Goal: Task Accomplishment & Management: Complete application form

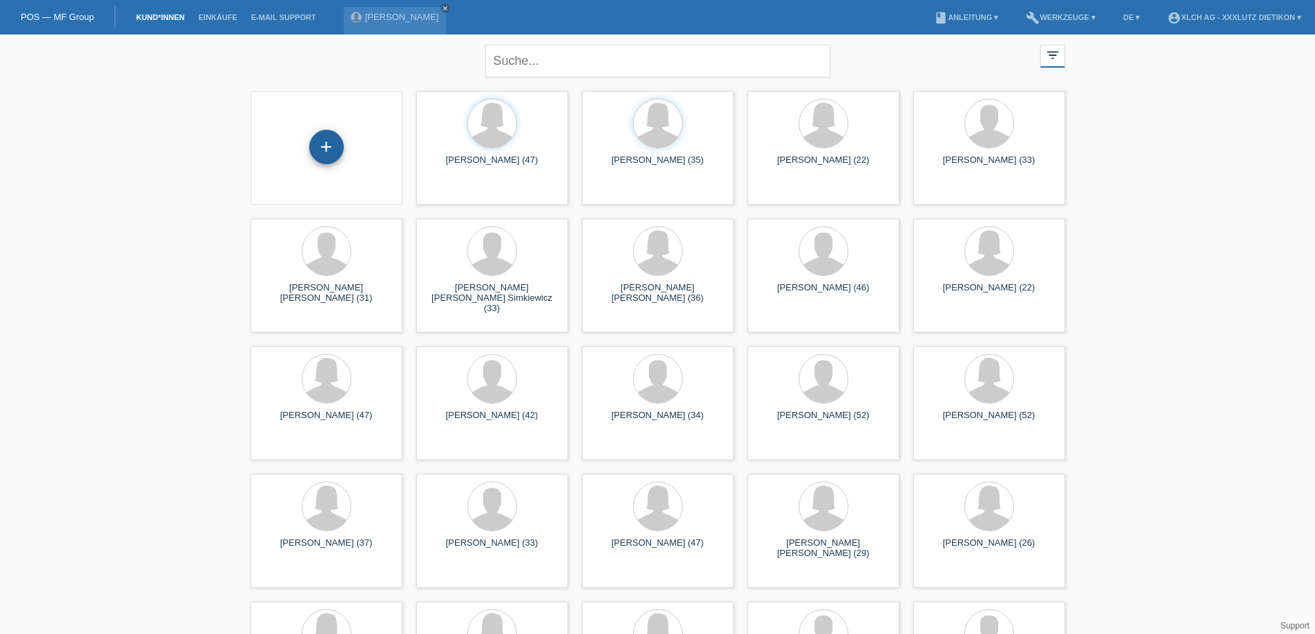
click at [325, 145] on div "+" at bounding box center [326, 147] width 35 height 35
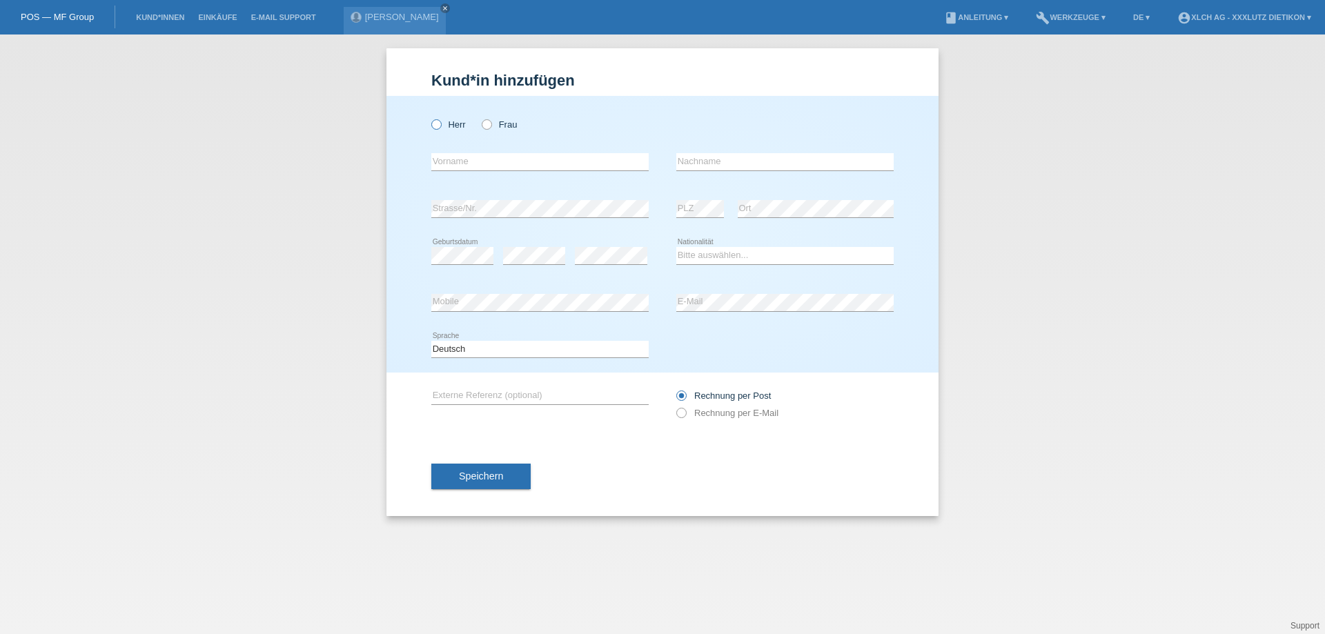
click at [429, 117] on icon at bounding box center [429, 117] width 0 height 0
click at [440, 124] on input "Herr" at bounding box center [435, 123] width 9 height 9
radio input "true"
click at [523, 165] on input "text" at bounding box center [539, 161] width 217 height 17
type input "a"
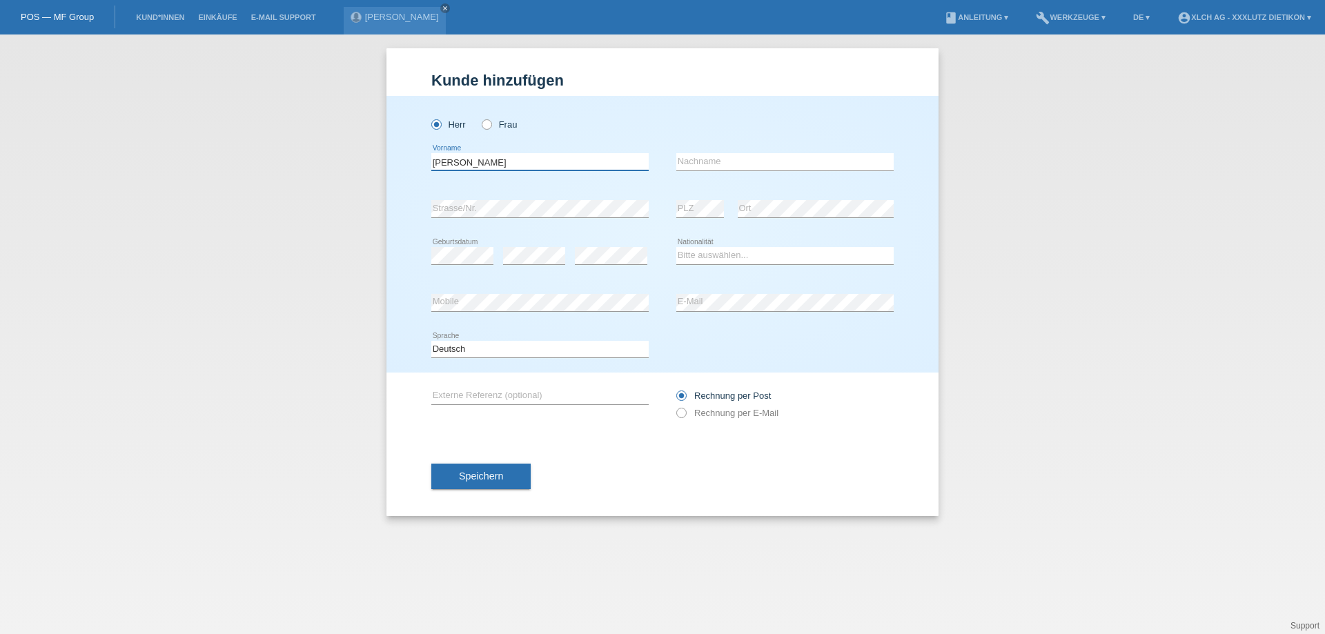
type input "aleksandar"
click at [693, 166] on input "text" at bounding box center [785, 161] width 217 height 17
type input "l"
click at [579, 161] on input "aleksandar" at bounding box center [539, 161] width 217 height 17
click at [436, 162] on input "aleksandar" at bounding box center [539, 161] width 217 height 17
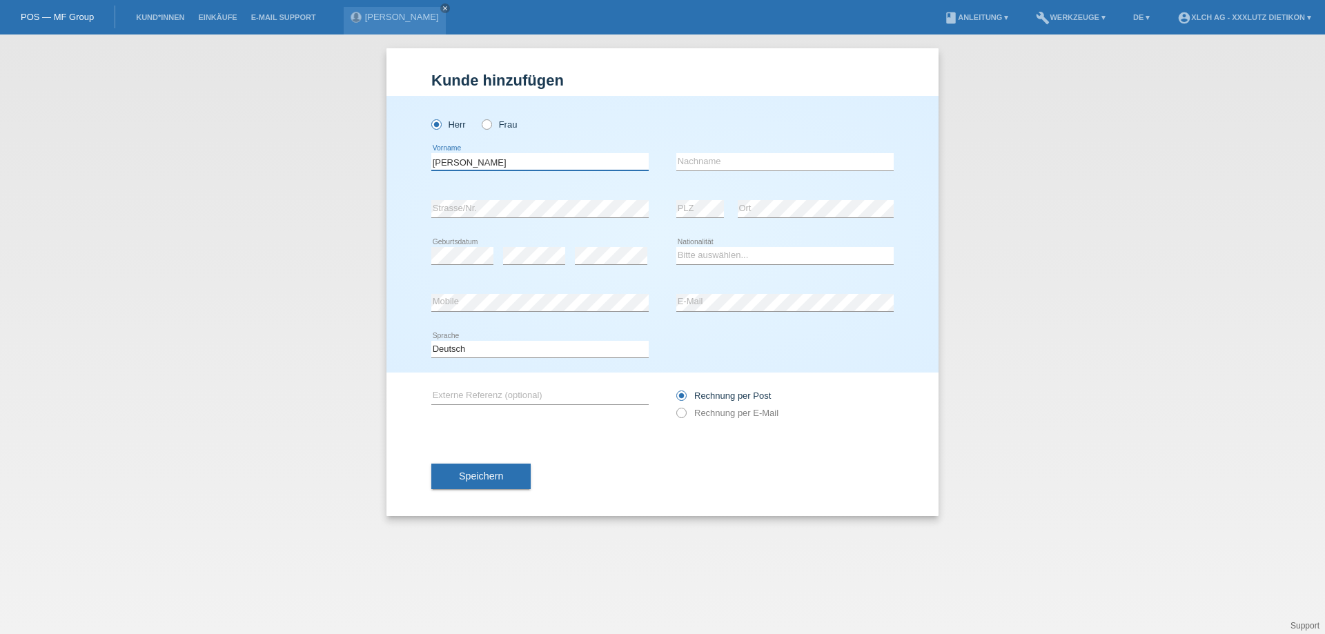
type input "[PERSON_NAME]"
click at [784, 160] on input "text" at bounding box center [785, 161] width 217 height 17
type input "Lazarevic"
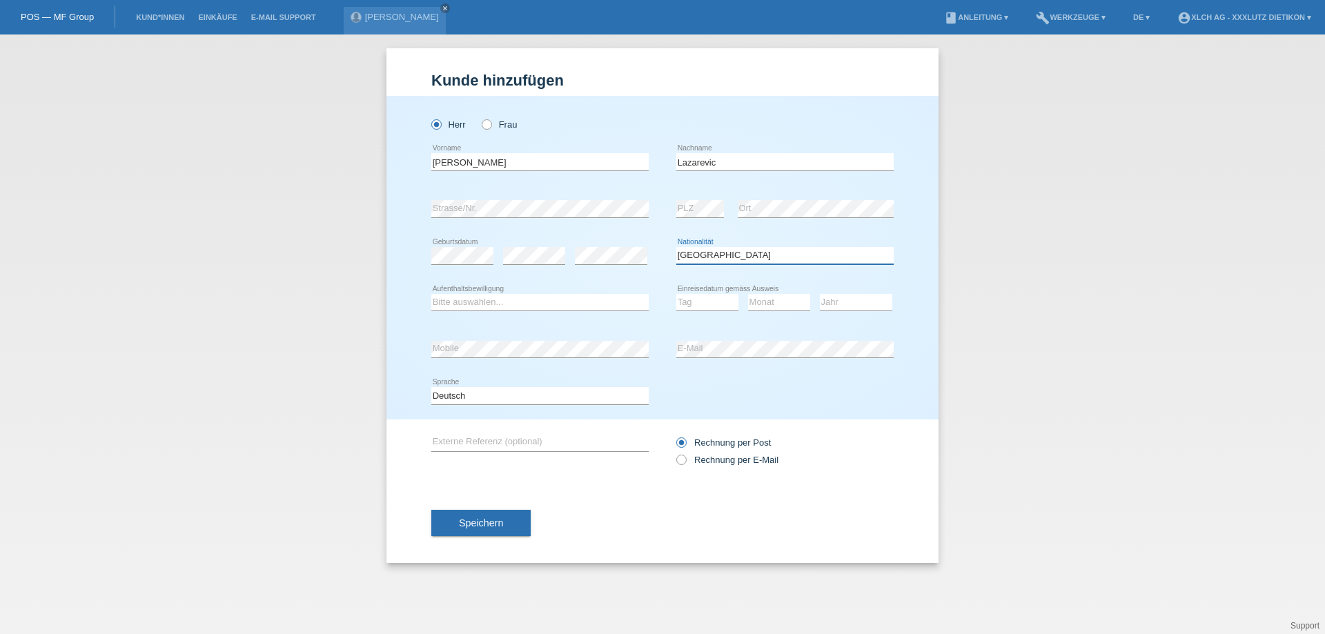
click at [736, 253] on select "Bitte auswählen... Schweiz Deutschland Liechtenstein Österreich ------------ Af…" at bounding box center [785, 255] width 217 height 17
click at [735, 254] on select "Bitte auswählen... Schweiz Deutschland Liechtenstein Österreich ------------ Af…" at bounding box center [785, 255] width 217 height 17
select select "RS"
click at [677, 247] on select "Bitte auswählen... Schweiz Deutschland Liechtenstein Österreich ------------ Af…" at bounding box center [785, 255] width 217 height 17
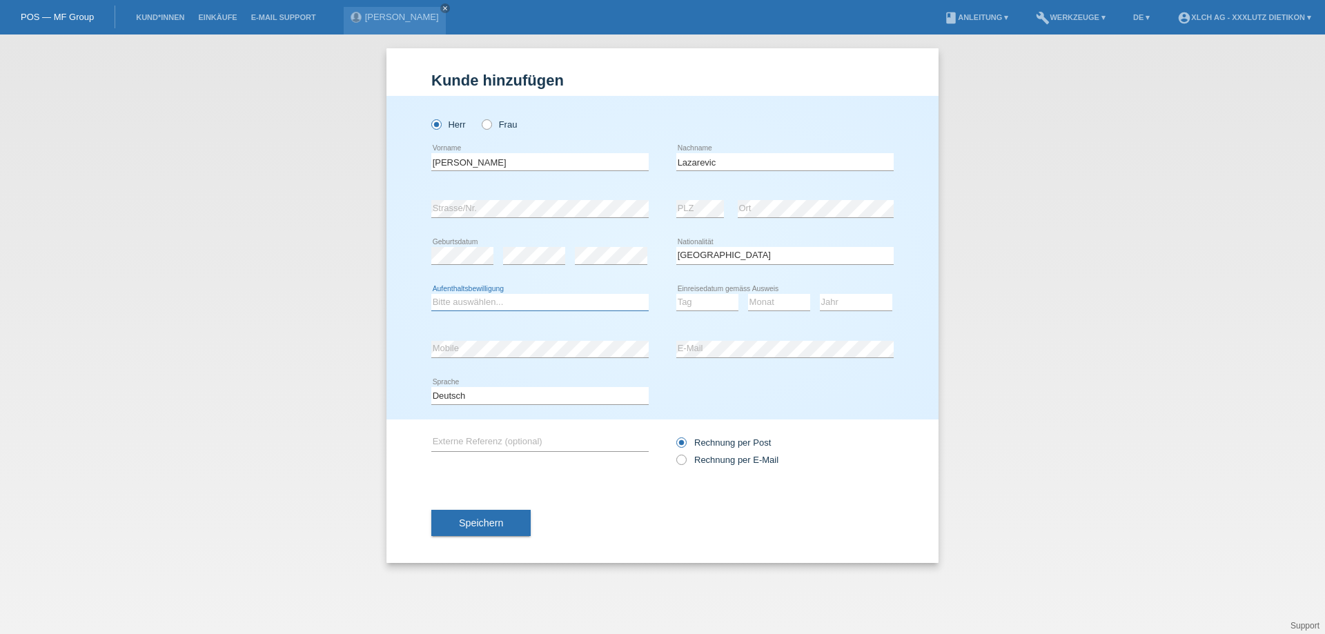
click at [523, 300] on select "Bitte auswählen... C B B - Flüchtlingsstatus Andere" at bounding box center [539, 302] width 217 height 17
select select "B"
click at [431, 294] on select "Bitte auswählen... C B B - Flüchtlingsstatus Andere" at bounding box center [539, 302] width 217 height 17
click at [685, 306] on select "Tag 01 02 03 04 05 06 07 08 09 10 11" at bounding box center [708, 302] width 62 height 17
select select "30"
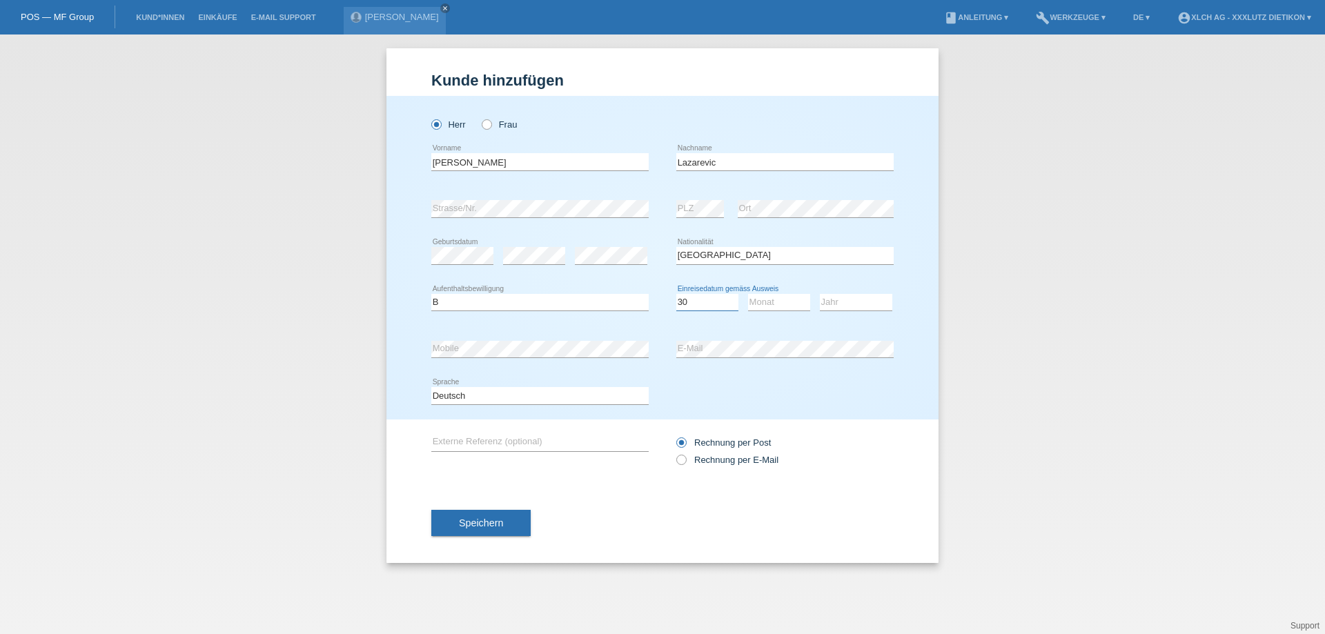
click at [677, 294] on select "Tag 01 02 03 04 05 06 07 08 09 10 11" at bounding box center [708, 302] width 62 height 17
click at [762, 300] on select "Monat 01 02 03 04 05 06 07 08 09 10 11" at bounding box center [779, 302] width 62 height 17
select select "08"
click at [748, 294] on select "Monat 01 02 03 04 05 06 07 08 09 10 11" at bounding box center [779, 302] width 62 height 17
click at [829, 304] on select "Jahr 2025 2024 2023 2022 2021 2020 2019 2018 2017 2016 2015 2014 2013 2012 2011…" at bounding box center [856, 302] width 72 height 17
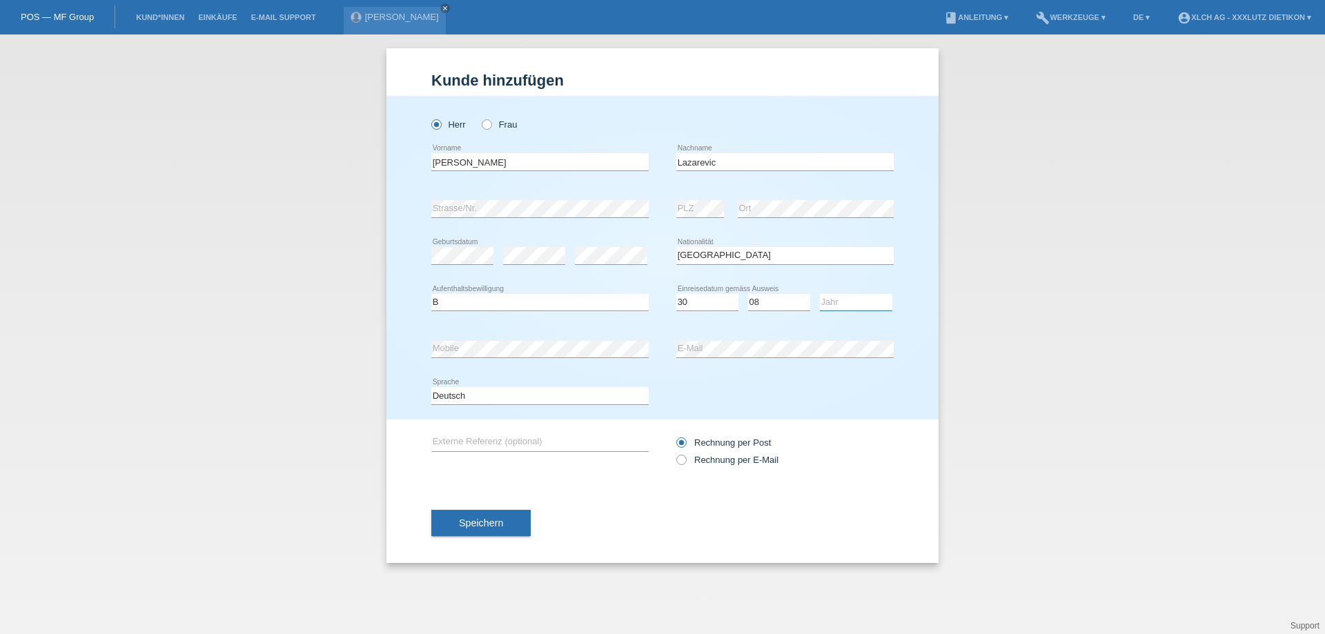
select select "2019"
click at [820, 294] on select "Jahr 2025 2024 2023 2022 2021 2020 2019 2018 2017 2016 2015 2014 2013 2012 2011…" at bounding box center [856, 302] width 72 height 17
click at [385, 342] on div "Kund*in hinzufügen Kunde hinzufügen Kundin hinzufügen Herr Frau Aleksandar erro…" at bounding box center [662, 335] width 1325 height 600
click at [500, 523] on span "Speichern" at bounding box center [481, 523] width 44 height 11
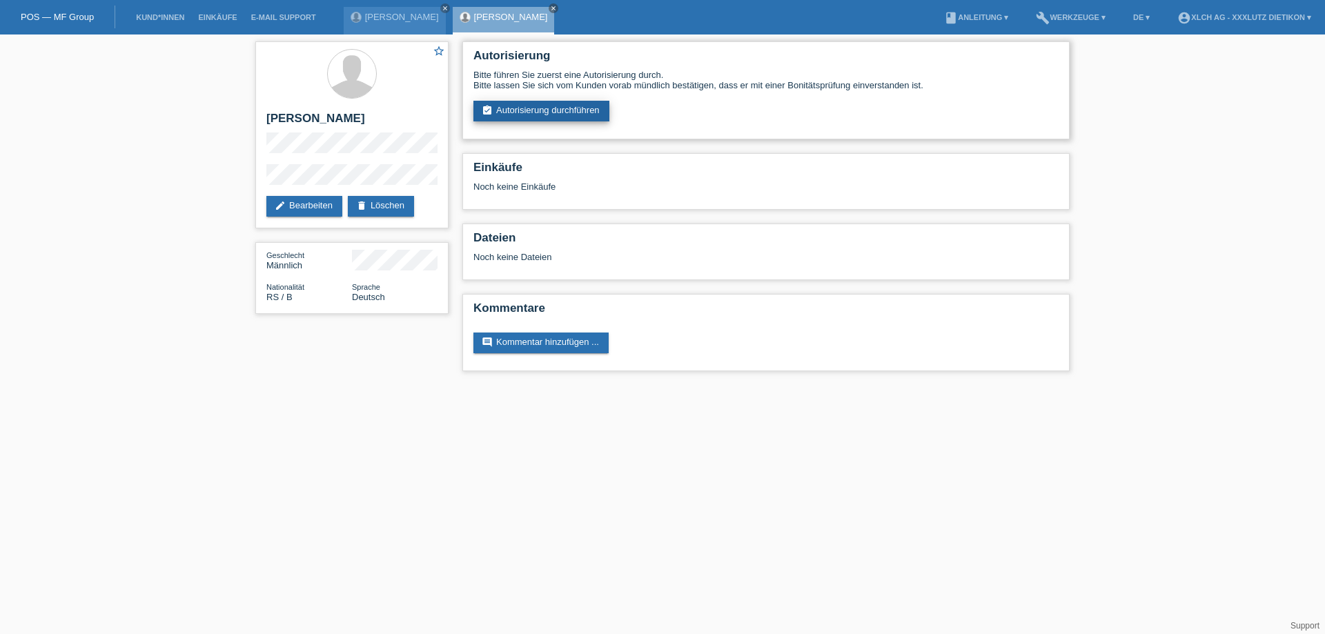
click at [568, 112] on link "assignment_turned_in Autorisierung durchführen" at bounding box center [542, 111] width 136 height 21
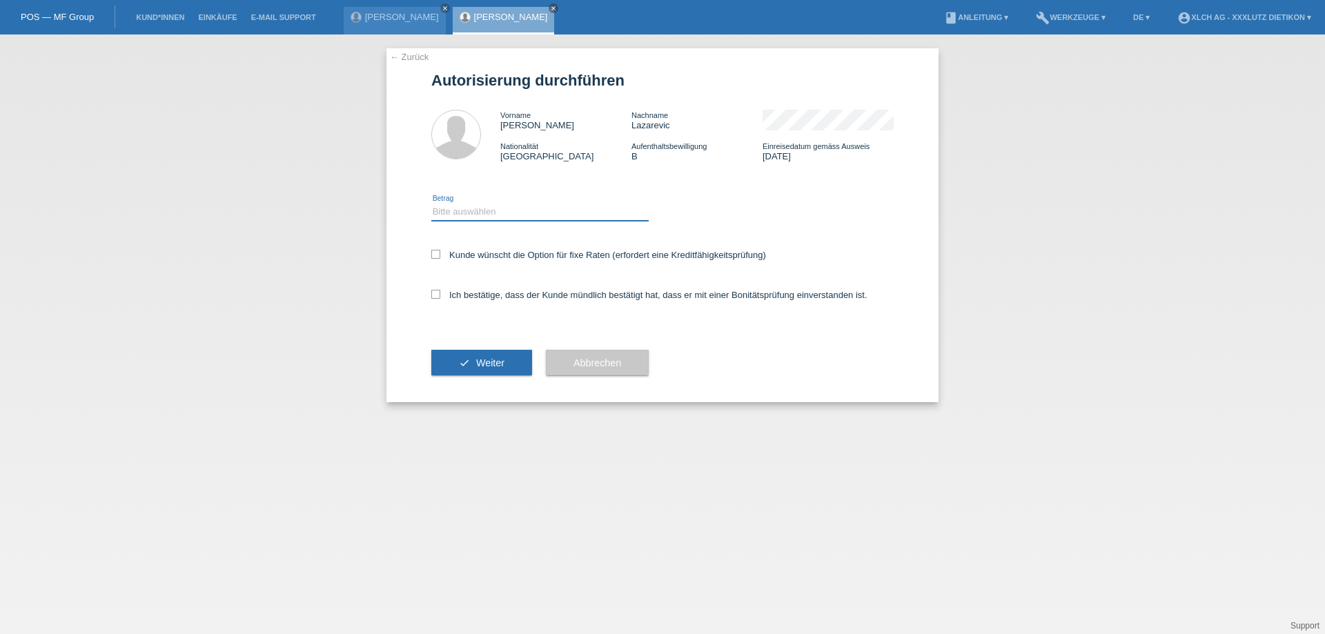
click at [546, 213] on select "Bitte auswählen CHF 1.00 - CHF 499.00 CHF 500.00 - CHF 1'999.00 CHF 2'000.00 - …" at bounding box center [539, 212] width 217 height 17
select select "3"
click at [431, 204] on select "Bitte auswählen CHF 1.00 - CHF 499.00 CHF 500.00 - CHF 1'999.00 CHF 2'000.00 - …" at bounding box center [539, 212] width 217 height 17
click at [438, 293] on icon at bounding box center [435, 294] width 9 height 9
click at [438, 293] on input "Ich bestätige, dass der Kunde mündlich bestätigt hat, dass er mit einer Bonität…" at bounding box center [435, 294] width 9 height 9
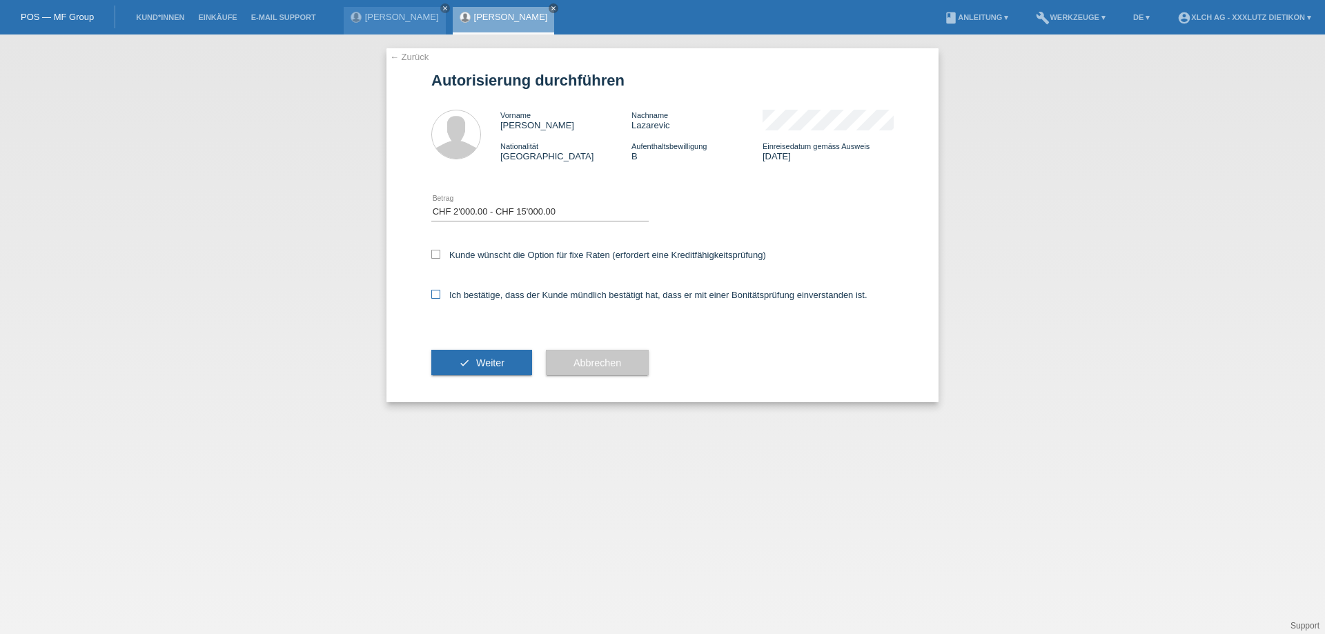
checkbox input "true"
click at [492, 358] on span "Weiter" at bounding box center [490, 363] width 28 height 11
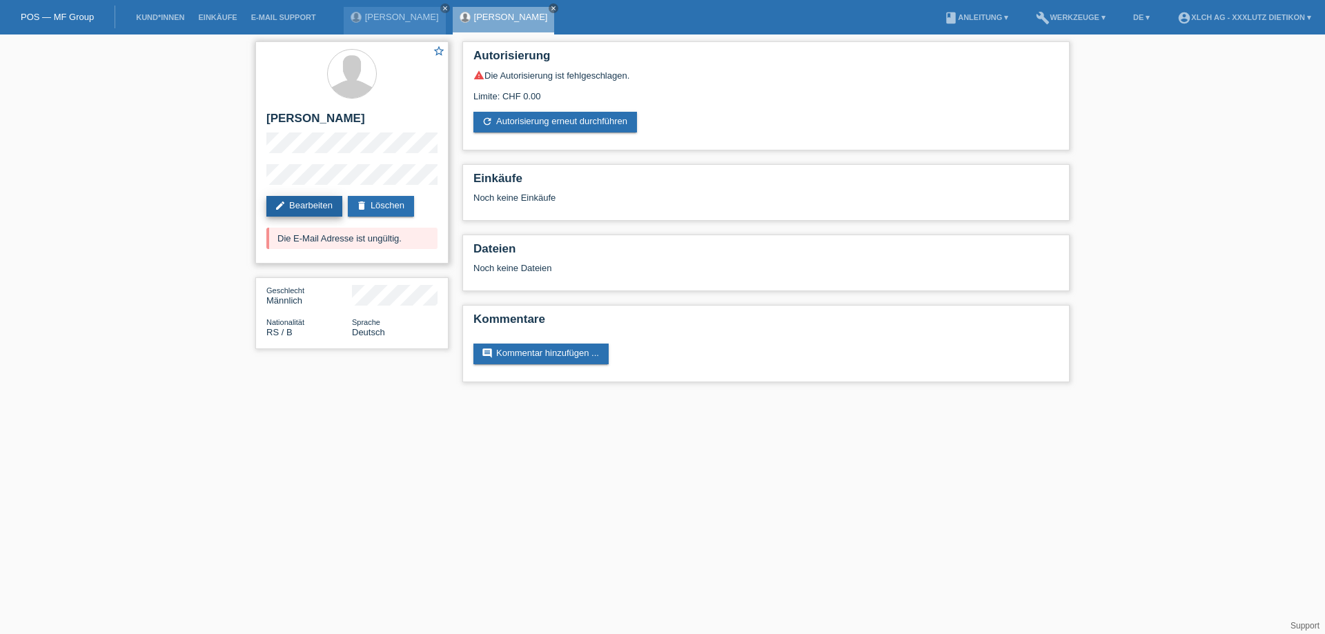
click at [303, 204] on link "edit Bearbeiten" at bounding box center [304, 206] width 76 height 21
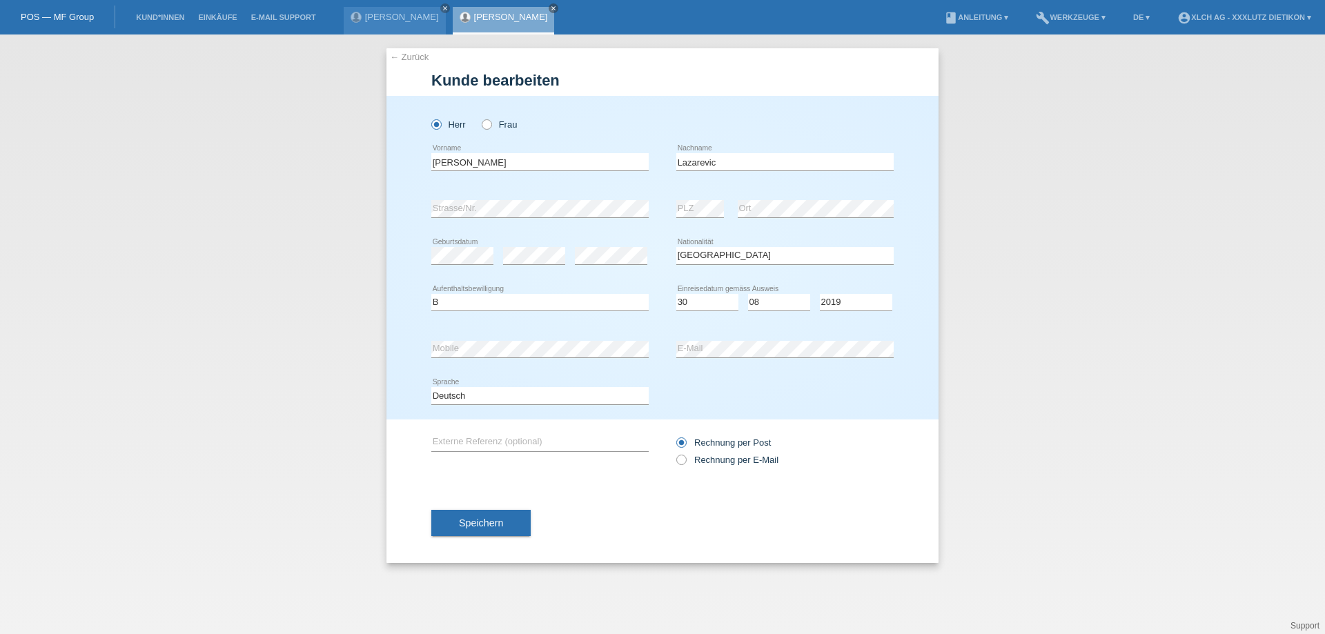
select select "RS"
select select "B"
select select "30"
select select "08"
select select "2019"
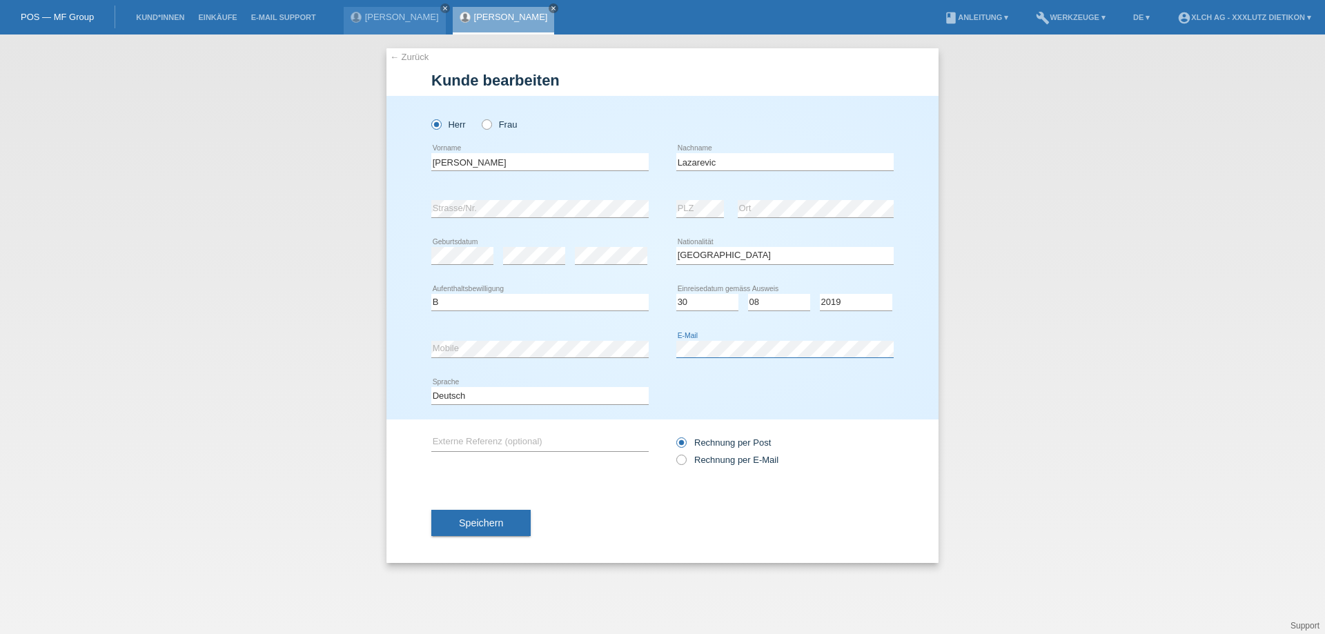
click at [550, 333] on div "error Mobile error E-Mail" at bounding box center [662, 349] width 463 height 47
click at [674, 453] on icon at bounding box center [674, 453] width 0 height 0
click at [677, 461] on input "Rechnung per E-Mail" at bounding box center [681, 463] width 9 height 17
radio input "true"
click at [485, 526] on span "Speichern" at bounding box center [481, 523] width 44 height 11
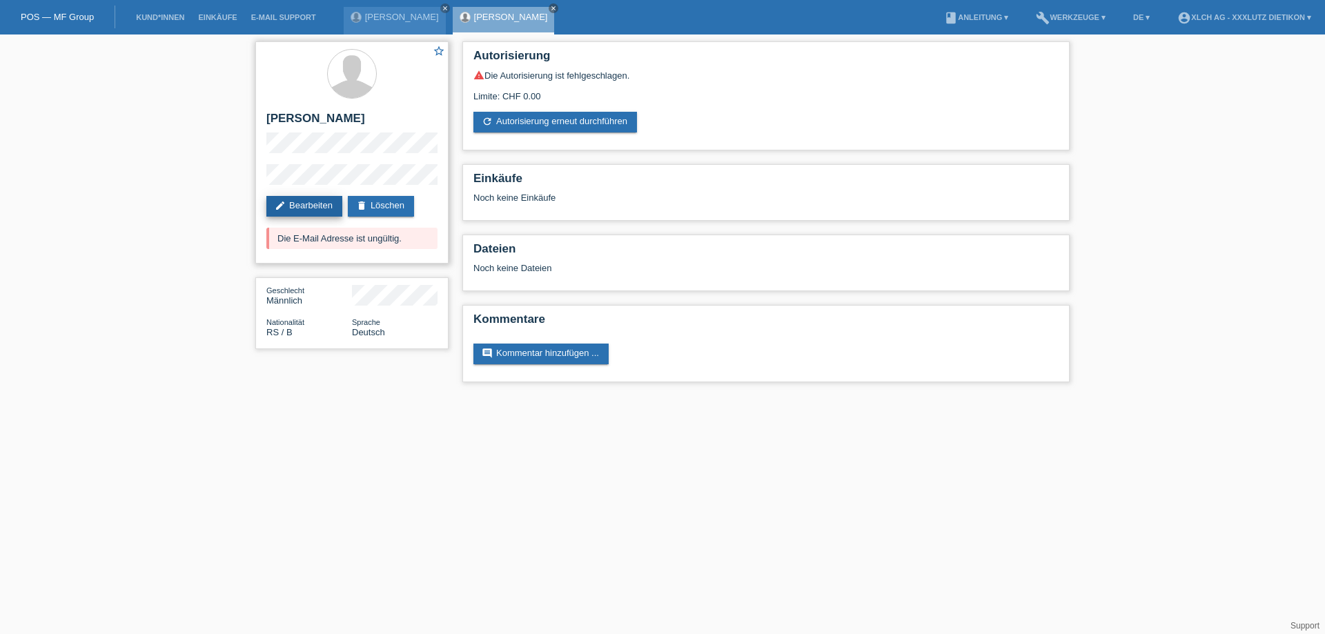
click at [327, 208] on link "edit Bearbeiten" at bounding box center [304, 206] width 76 height 21
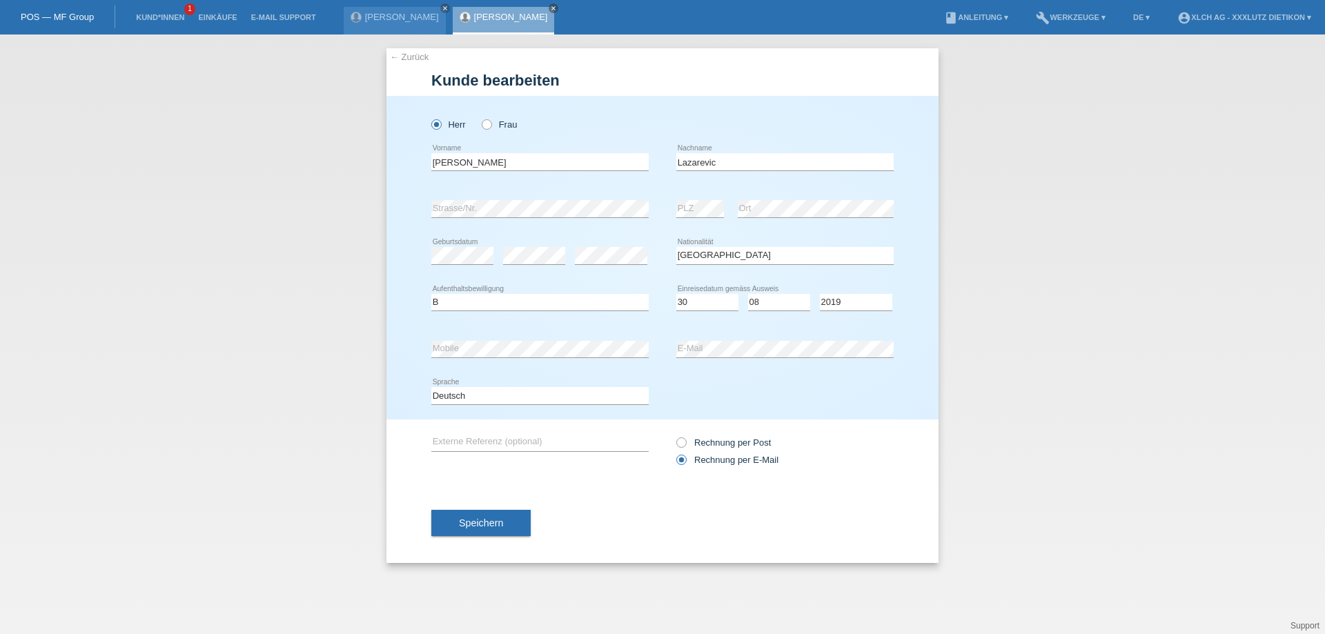
select select "RS"
select select "B"
select select "30"
select select "08"
select select "2019"
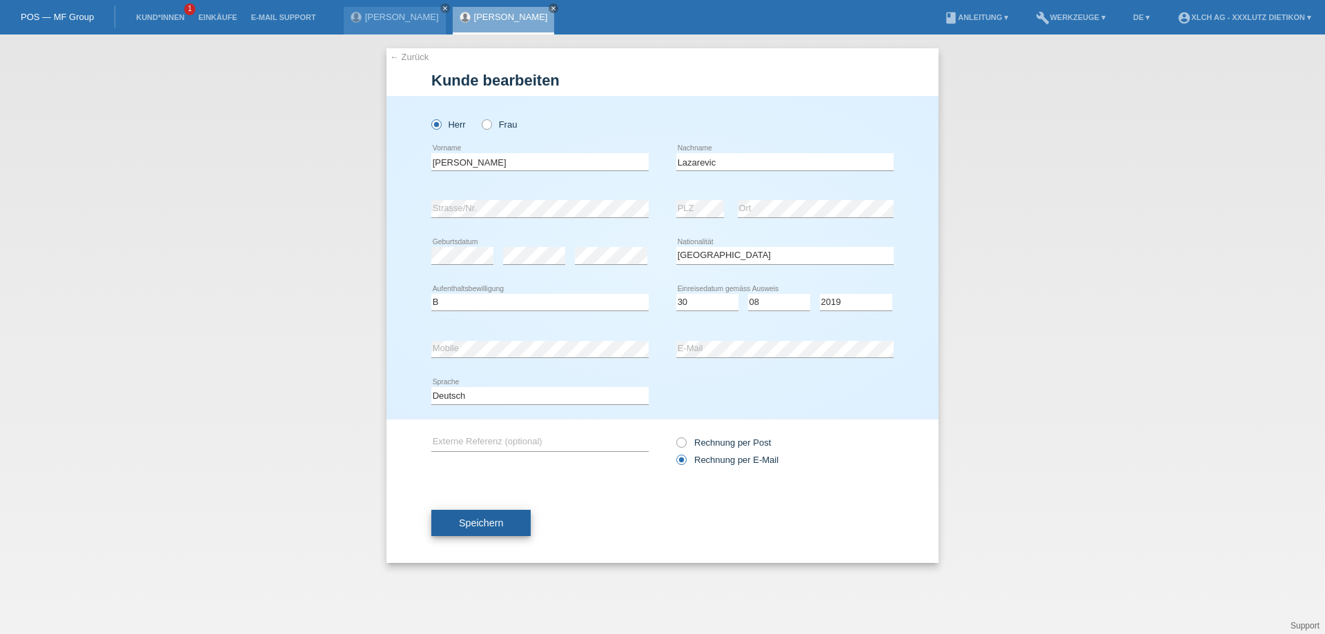
click at [492, 518] on span "Speichern" at bounding box center [481, 523] width 44 height 11
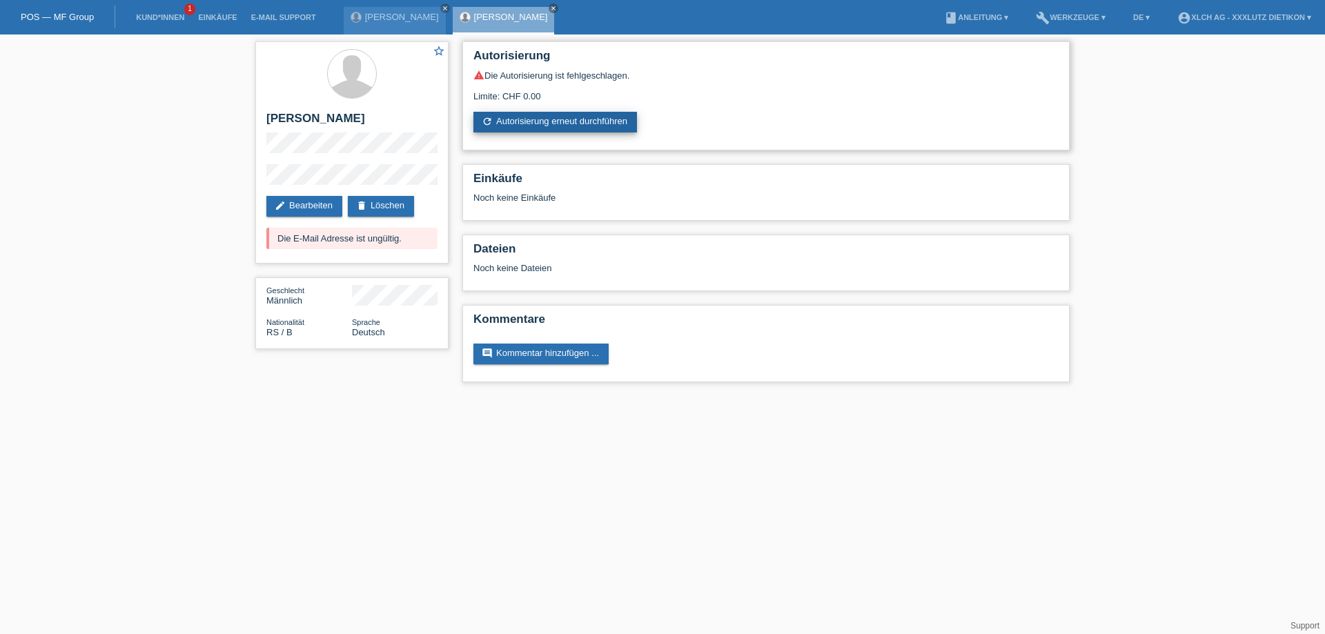
click at [561, 122] on link "refresh Autorisierung erneut durchführen" at bounding box center [556, 122] width 164 height 21
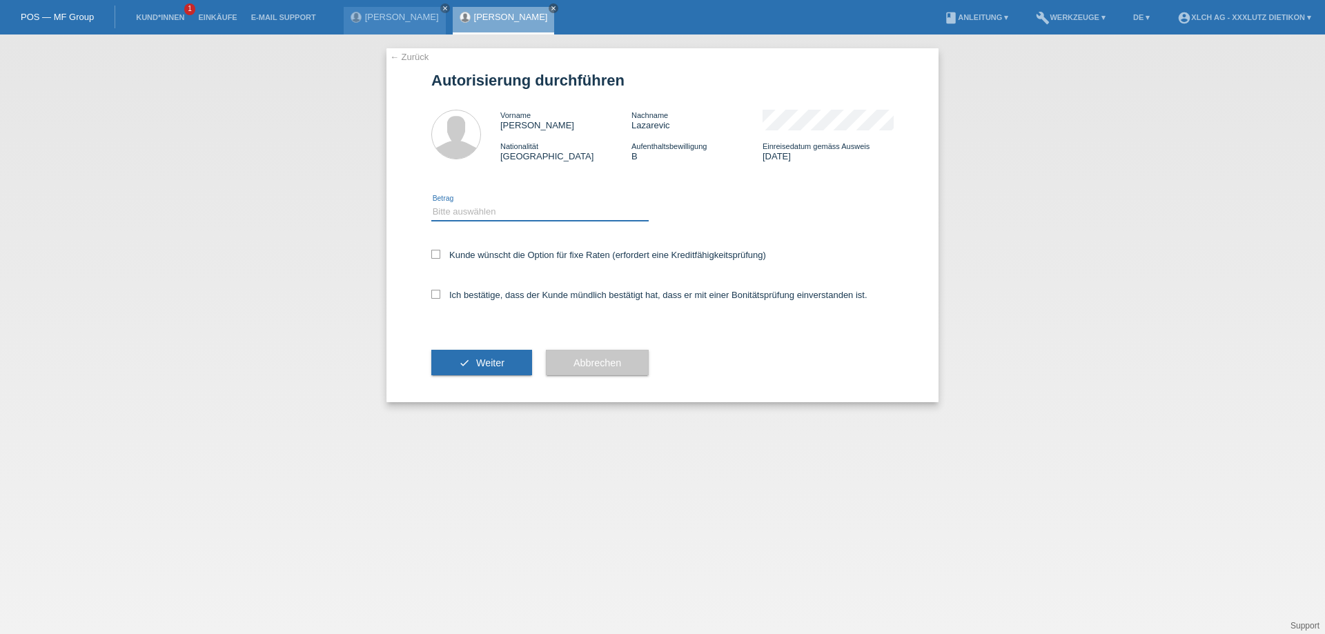
click at [504, 215] on select "Bitte auswählen CHF 1.00 - CHF 499.00 CHF 500.00 - CHF 1'999.00 CHF 2'000.00 - …" at bounding box center [539, 212] width 217 height 17
select select "3"
click at [431, 204] on select "Bitte auswählen CHF 1.00 - CHF 499.00 CHF 500.00 - CHF 1'999.00 CHF 2'000.00 - …" at bounding box center [539, 212] width 217 height 17
click at [436, 289] on div "Ich bestätige, dass der Kunde mündlich bestätigt hat, dass er mit einer Bonität…" at bounding box center [662, 299] width 463 height 47
click at [436, 295] on icon at bounding box center [435, 294] width 9 height 9
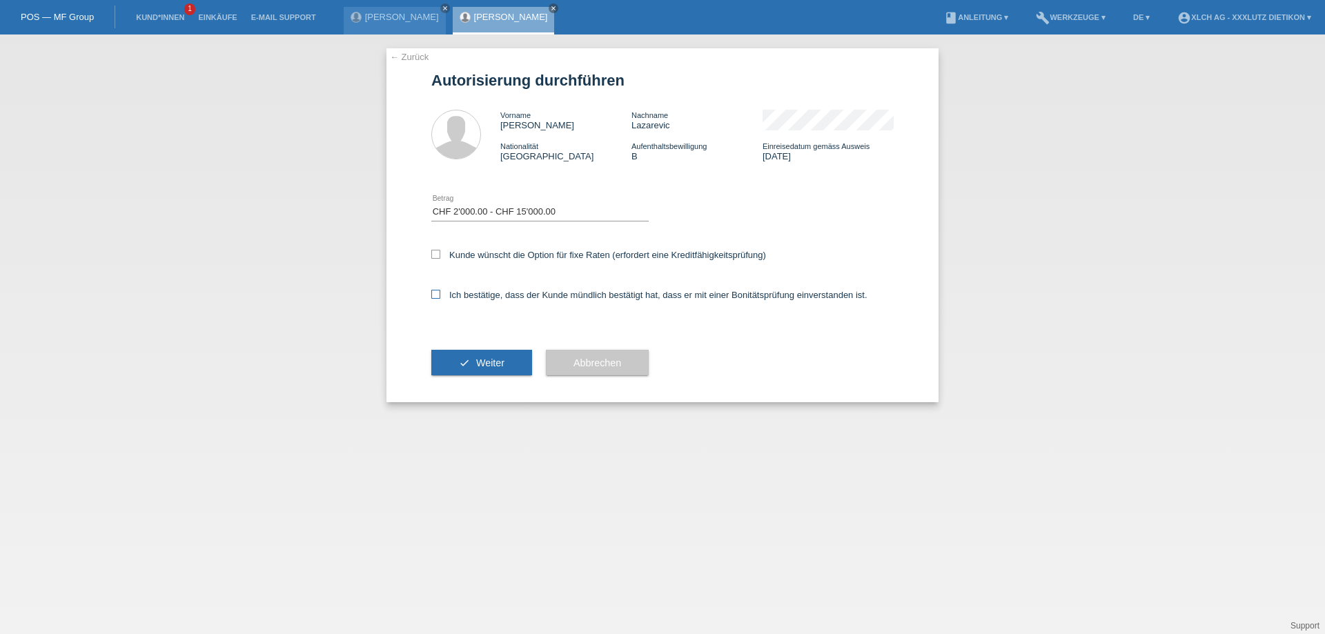
click at [436, 295] on input "Ich bestätige, dass der Kunde mündlich bestätigt hat, dass er mit einer Bonität…" at bounding box center [435, 294] width 9 height 9
checkbox input "true"
click at [485, 360] on span "Weiter" at bounding box center [490, 363] width 28 height 11
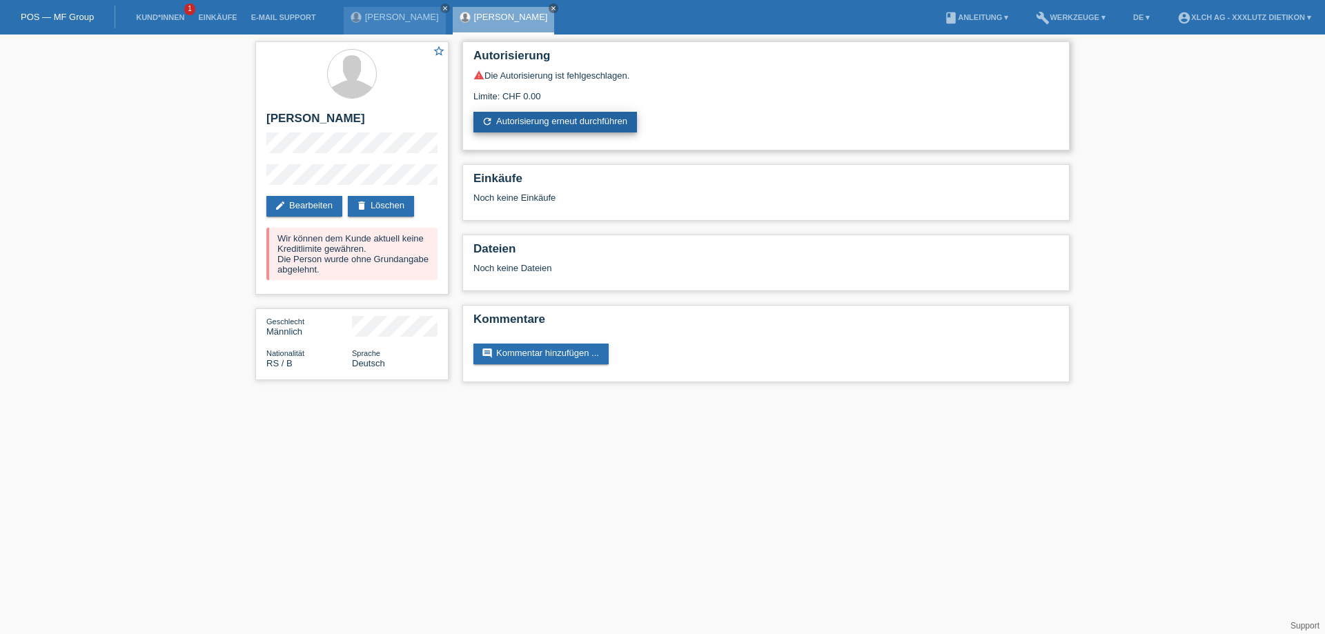
click at [536, 120] on link "refresh Autorisierung erneut durchführen" at bounding box center [556, 122] width 164 height 21
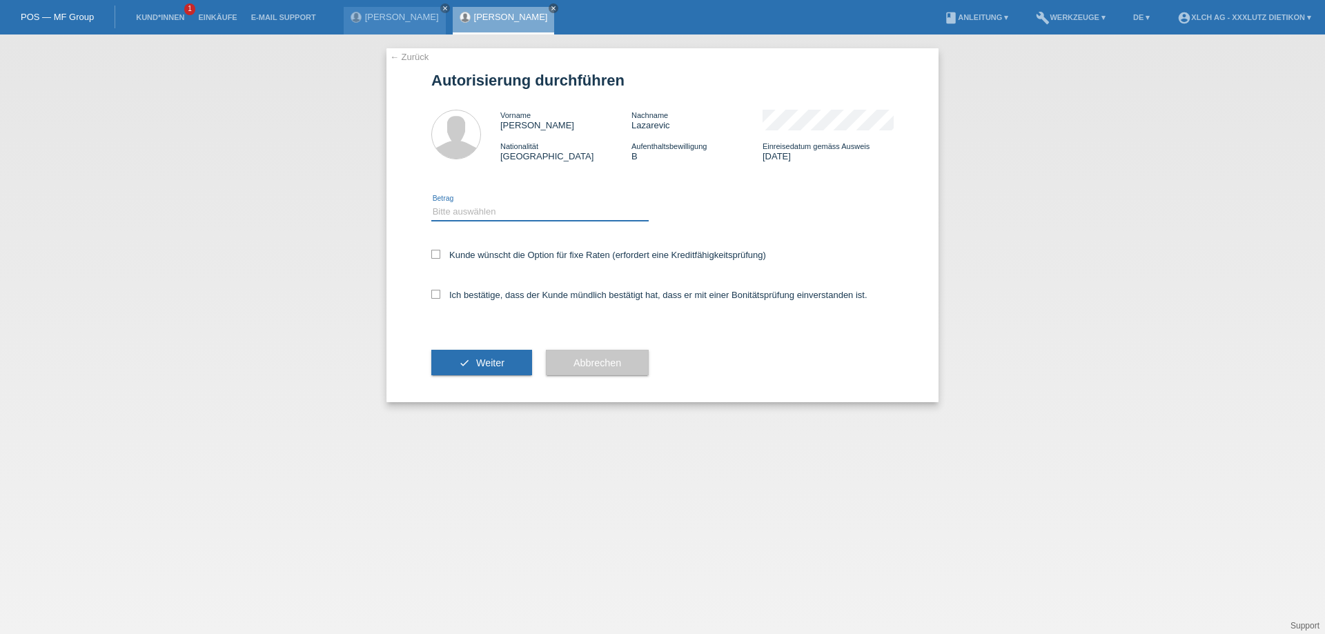
click at [534, 217] on select "Bitte auswählen CHF 1.00 - CHF 499.00 CHF 500.00 - CHF 1'999.00 CHF 2'000.00 - …" at bounding box center [539, 212] width 217 height 17
select select "3"
click at [431, 204] on select "Bitte auswählen CHF 1.00 - CHF 499.00 CHF 500.00 - CHF 1'999.00 CHF 2'000.00 - …" at bounding box center [539, 212] width 217 height 17
click at [437, 293] on icon at bounding box center [435, 294] width 9 height 9
click at [437, 293] on input "Ich bestätige, dass der Kunde mündlich bestätigt hat, dass er mit einer Bonität…" at bounding box center [435, 294] width 9 height 9
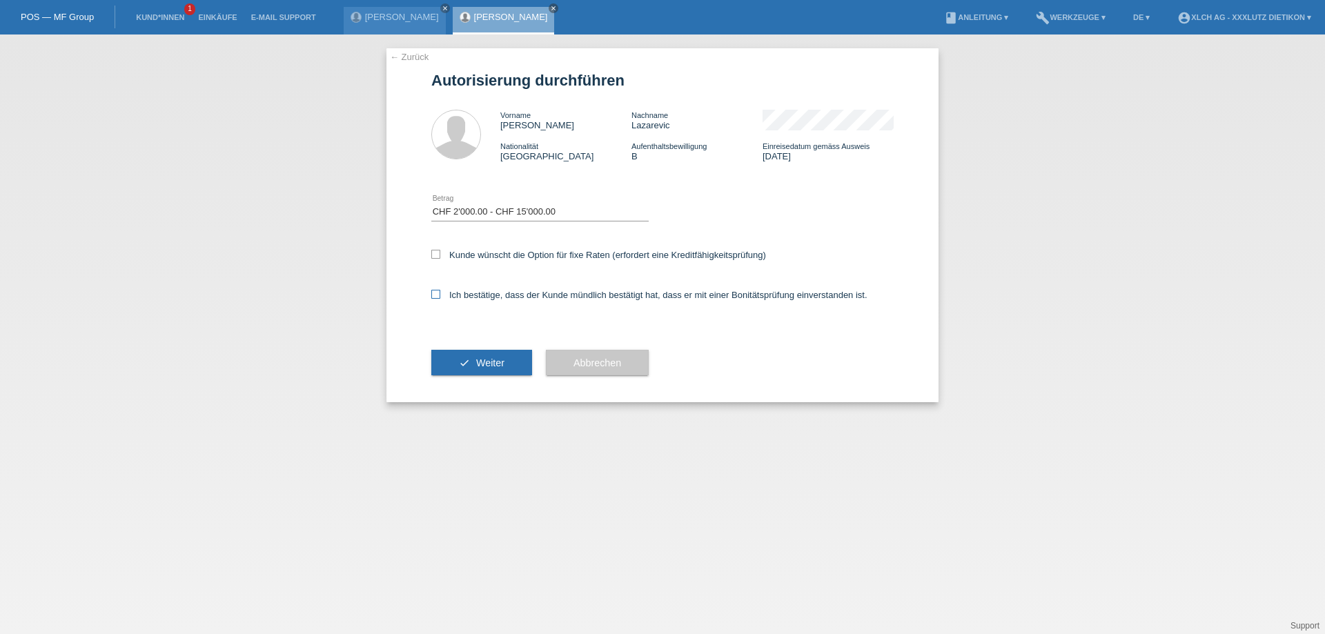
checkbox input "true"
click at [476, 357] on button "check Weiter" at bounding box center [481, 363] width 101 height 26
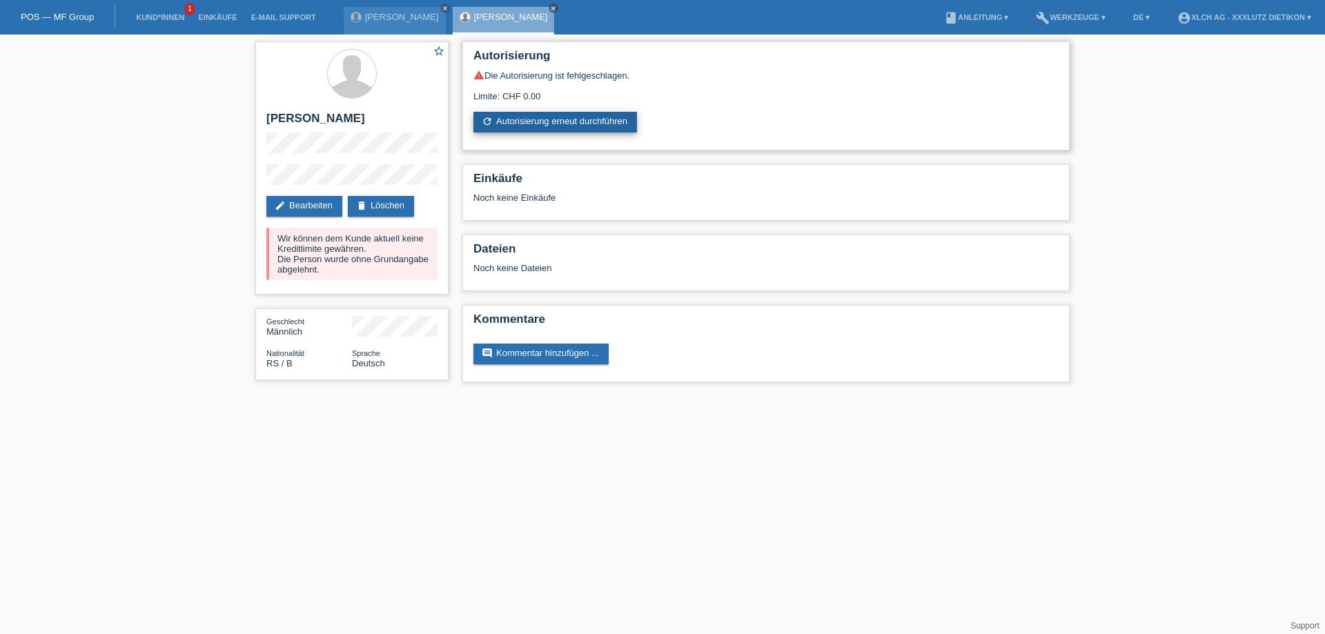
click at [540, 121] on link "refresh Autorisierung erneut durchführen" at bounding box center [556, 122] width 164 height 21
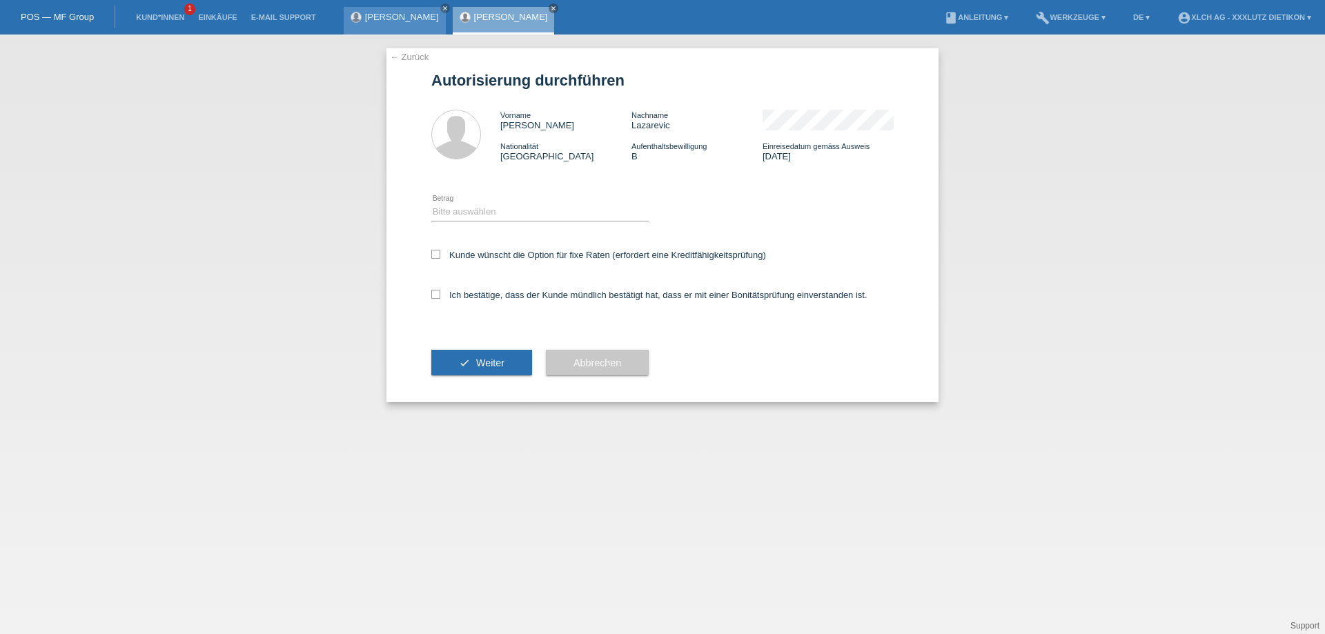
click at [439, 17] on link "[PERSON_NAME]" at bounding box center [402, 17] width 74 height 10
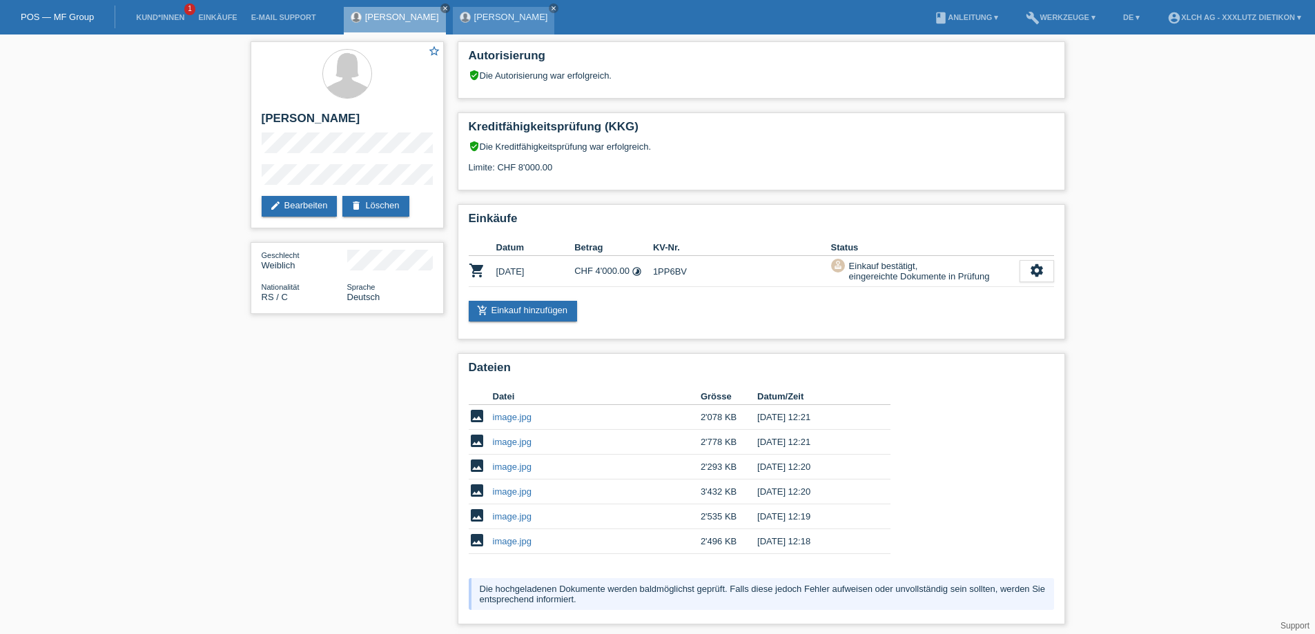
click at [548, 17] on link "[PERSON_NAME]" at bounding box center [511, 17] width 74 height 10
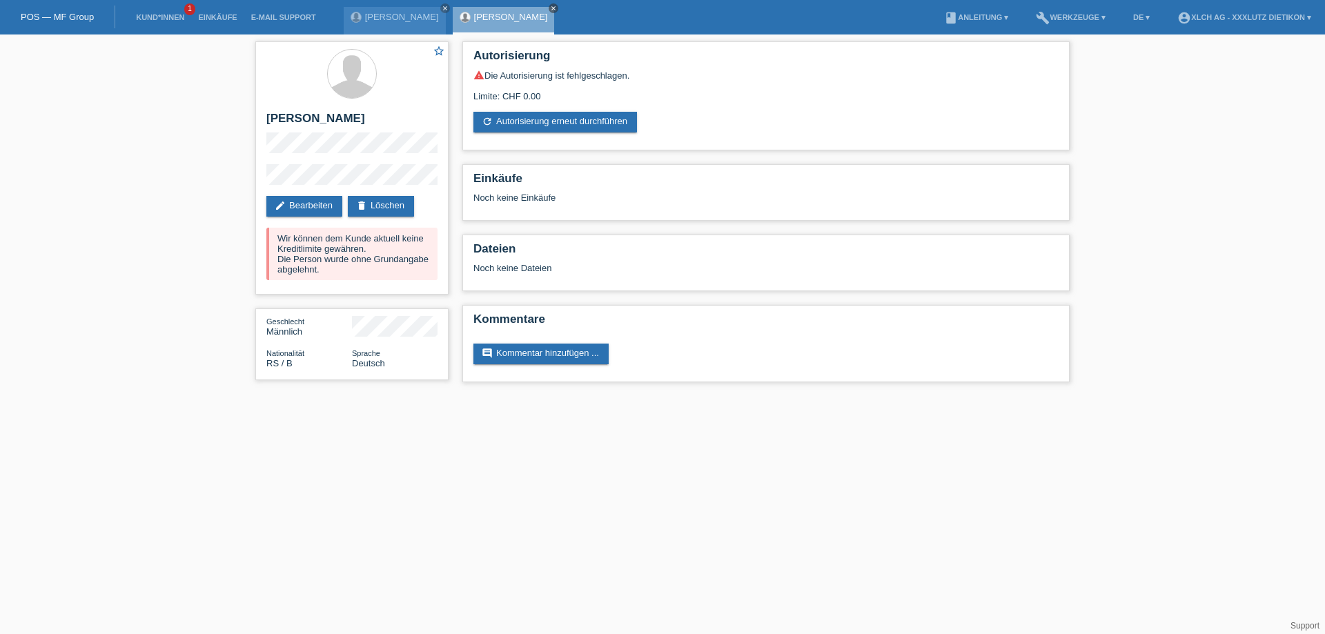
click at [557, 6] on icon "close" at bounding box center [553, 8] width 7 height 7
click at [449, 7] on icon "close" at bounding box center [445, 8] width 7 height 7
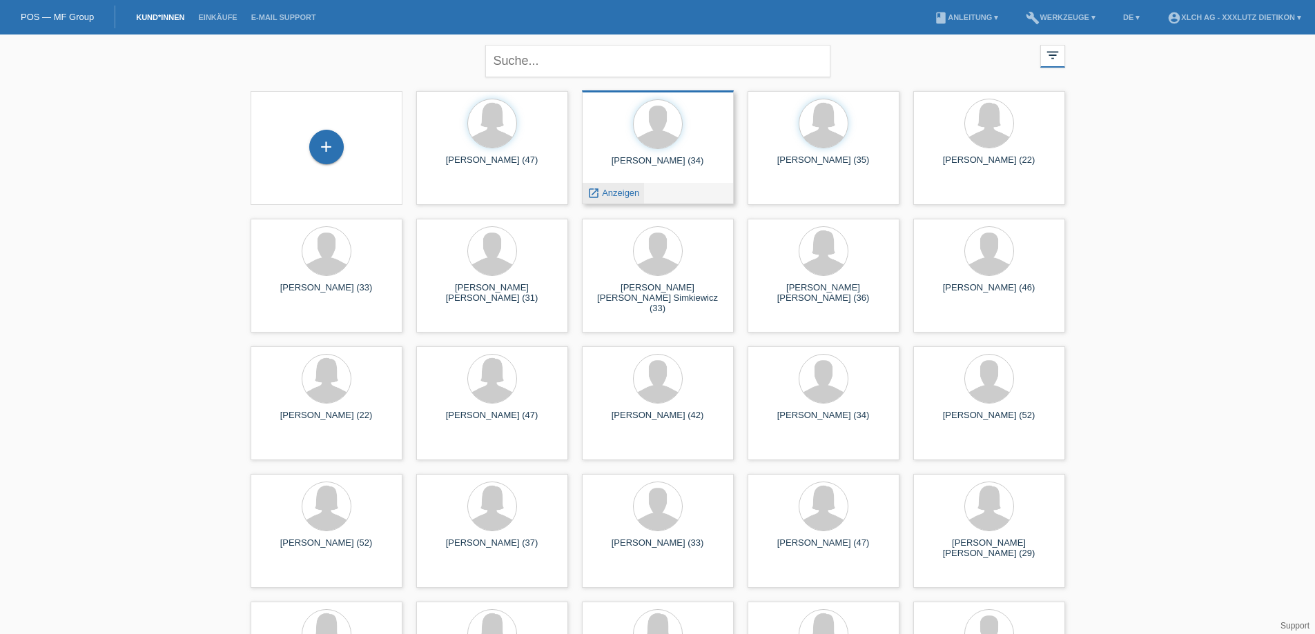
click at [619, 192] on span "Anzeigen" at bounding box center [620, 193] width 37 height 10
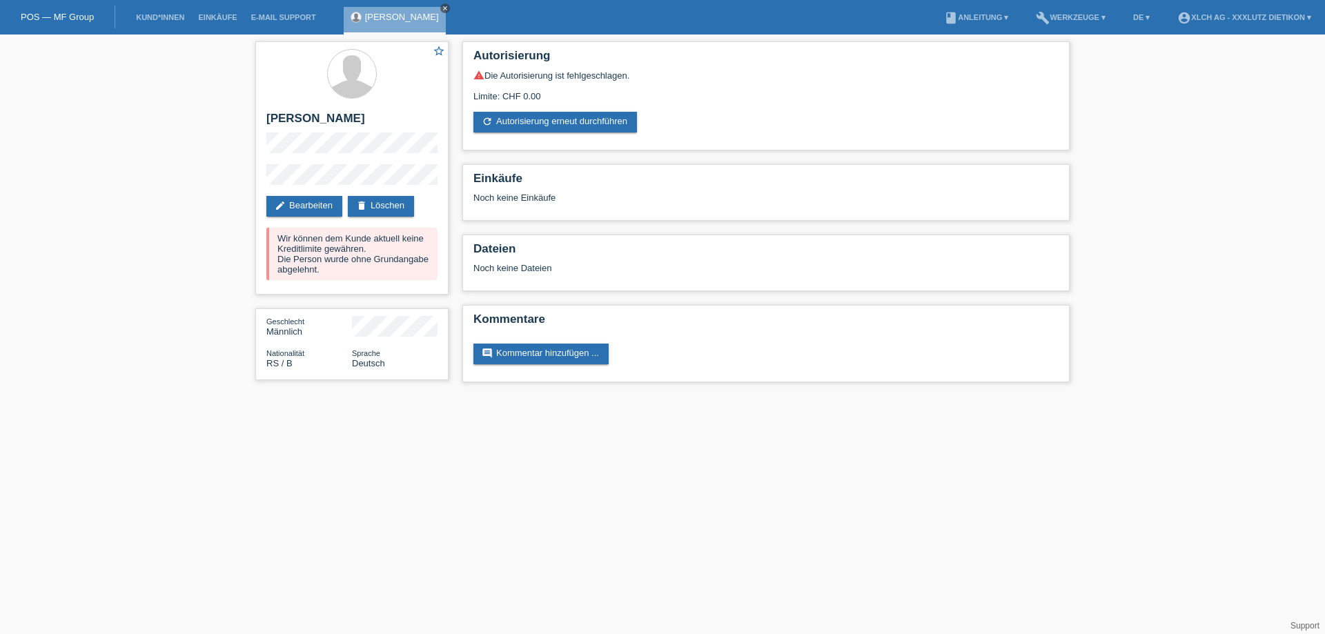
click at [449, 8] on icon "close" at bounding box center [445, 8] width 7 height 7
click at [154, 15] on link "Kund*innen" at bounding box center [160, 17] width 62 height 8
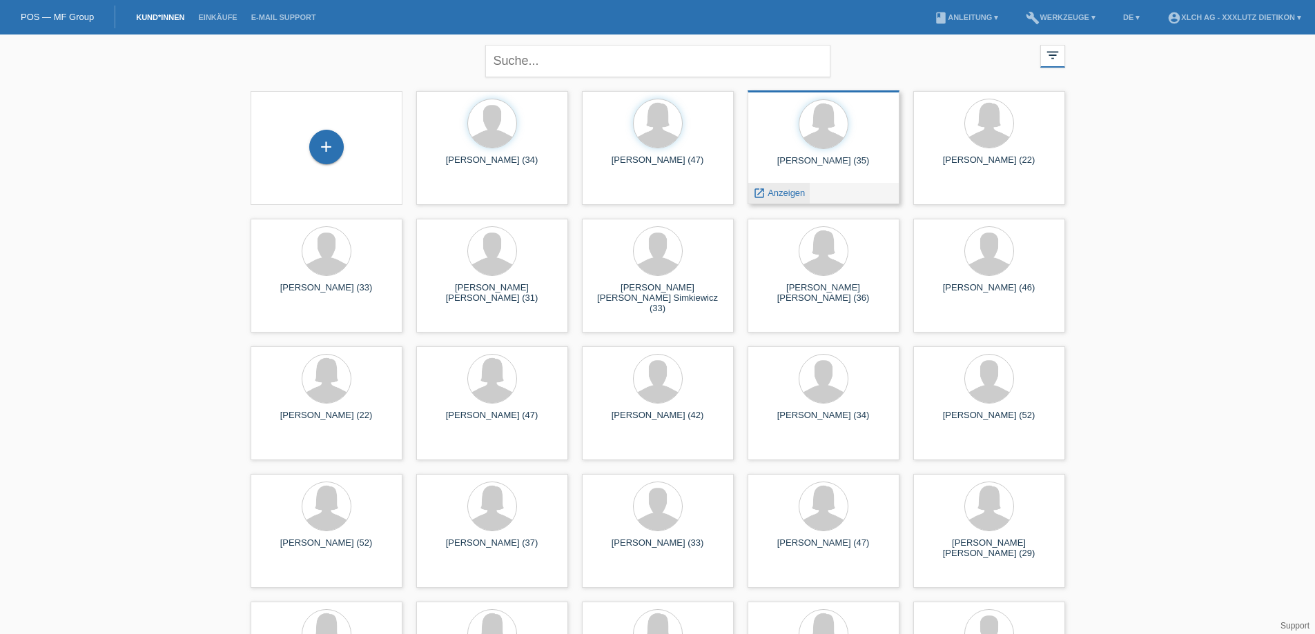
click at [774, 192] on span "Anzeigen" at bounding box center [786, 193] width 37 height 10
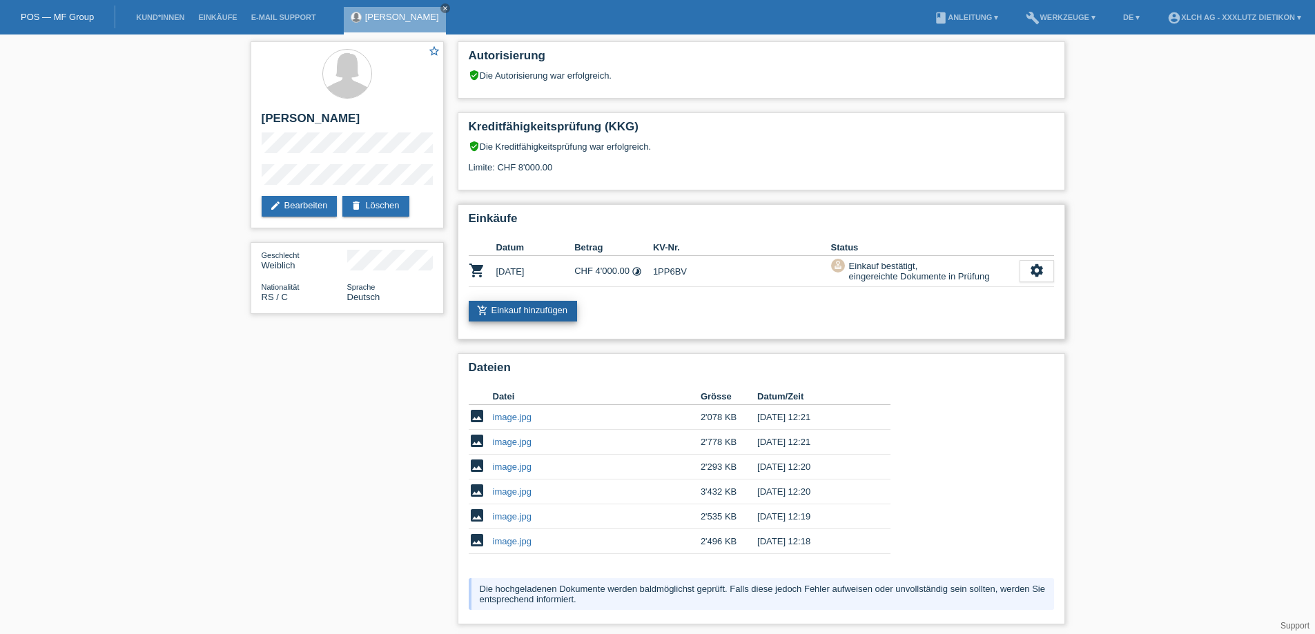
click at [534, 309] on link "add_shopping_cart Einkauf hinzufügen" at bounding box center [523, 311] width 109 height 21
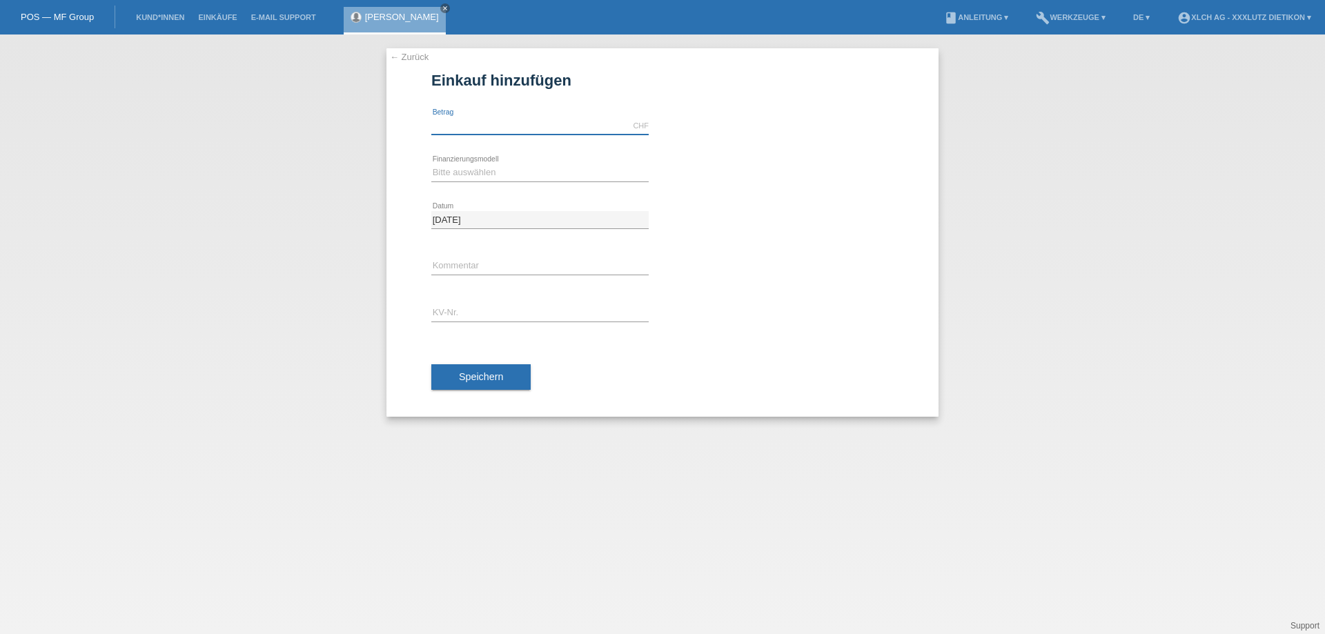
click at [460, 126] on input "text" at bounding box center [539, 125] width 217 height 17
type input "2500.00"
click at [536, 168] on select "Bitte auswählen Kauf auf Rechnung mit Teilzahlungsoption Fixe Raten - Zinsübern…" at bounding box center [539, 172] width 217 height 17
select select "109"
click at [431, 164] on select "Bitte auswählen Kauf auf Rechnung mit Teilzahlungsoption Fixe Raten - Zinsübern…" at bounding box center [539, 172] width 217 height 17
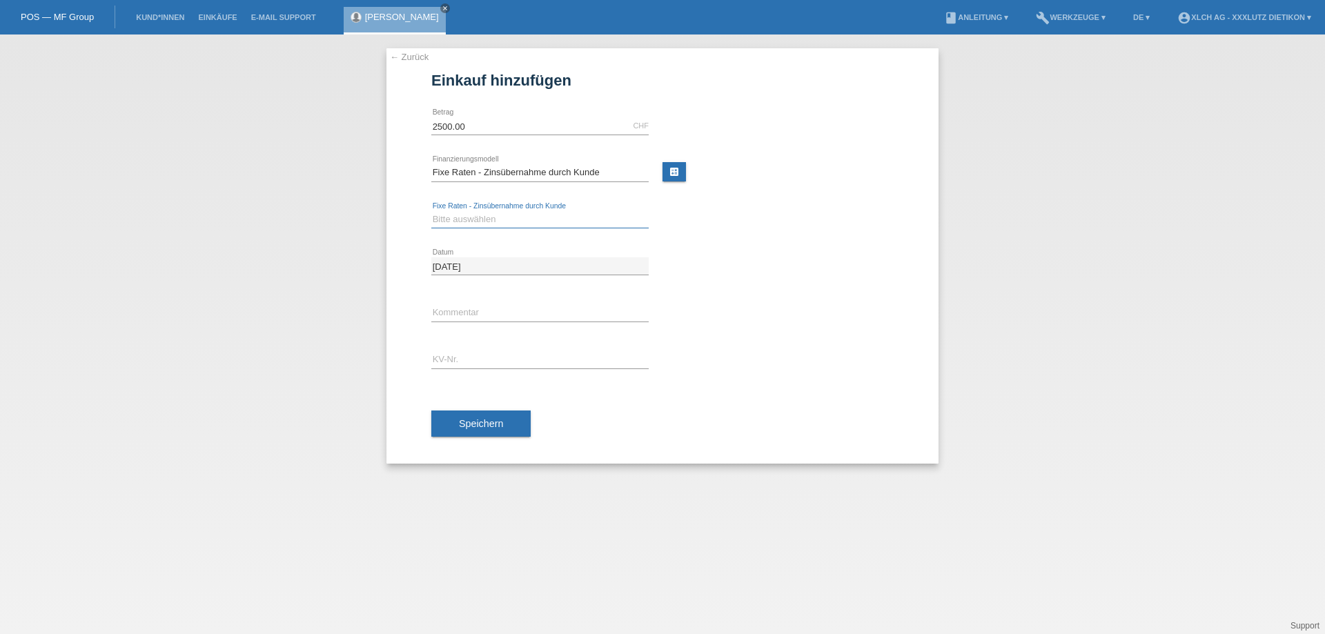
click at [502, 220] on select "Bitte auswählen 6 Raten 12 Raten 24 Raten 36 Raten" at bounding box center [539, 219] width 217 height 17
select select "314"
click at [431, 211] on select "Bitte auswählen 6 Raten 12 Raten 24 Raten 36 Raten" at bounding box center [539, 219] width 217 height 17
click at [538, 305] on input "text" at bounding box center [539, 312] width 217 height 17
type input "2KK3"
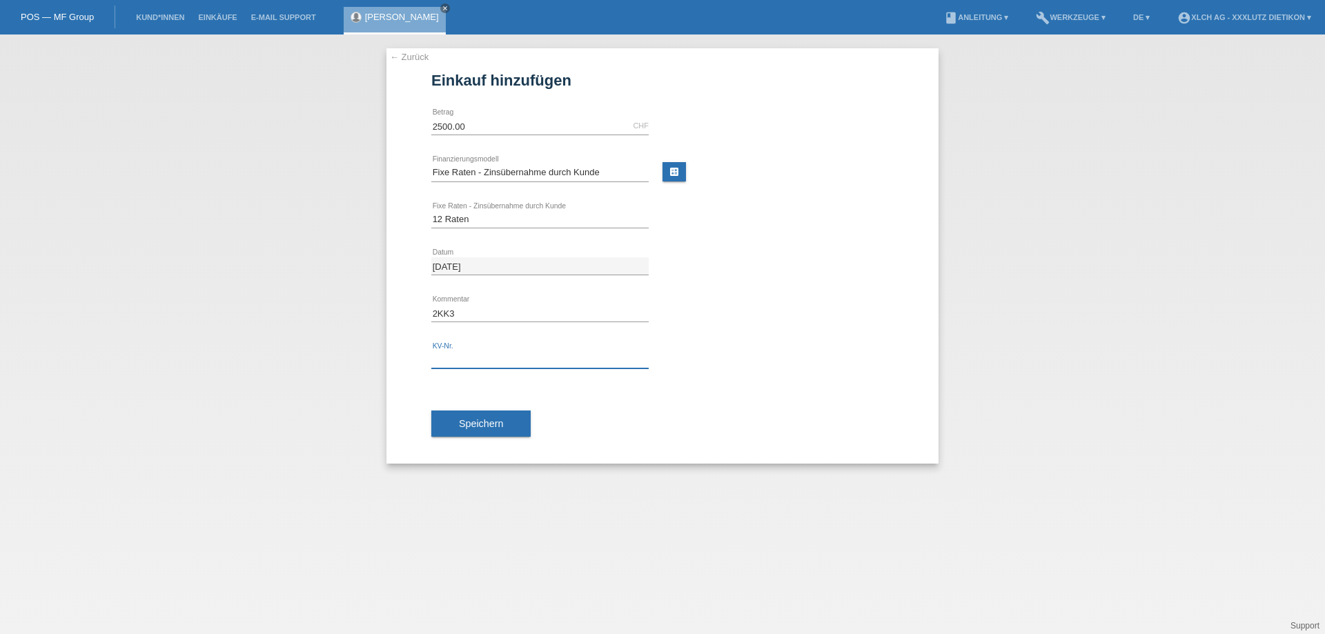
click at [557, 359] on input "text" at bounding box center [539, 359] width 217 height 17
type input "1PP6K7"
click at [456, 427] on button "Speichern" at bounding box center [480, 424] width 99 height 26
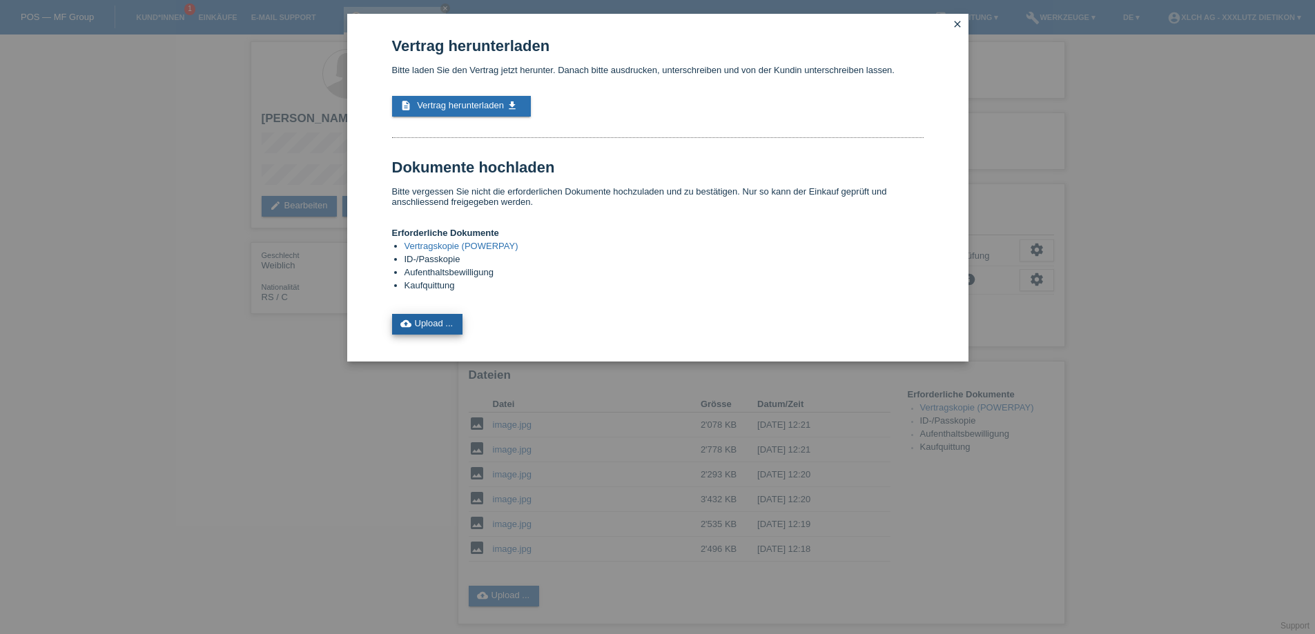
click at [432, 322] on link "cloud_upload Upload ..." at bounding box center [427, 324] width 71 height 21
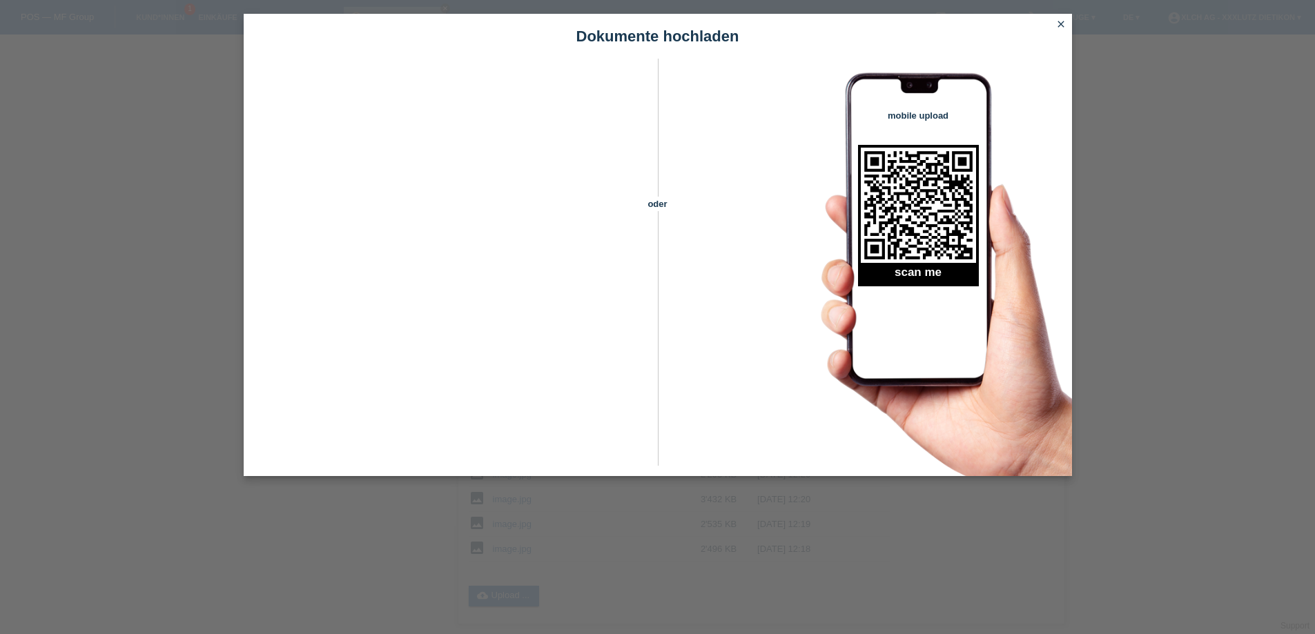
click at [1062, 22] on icon "close" at bounding box center [1061, 24] width 11 height 11
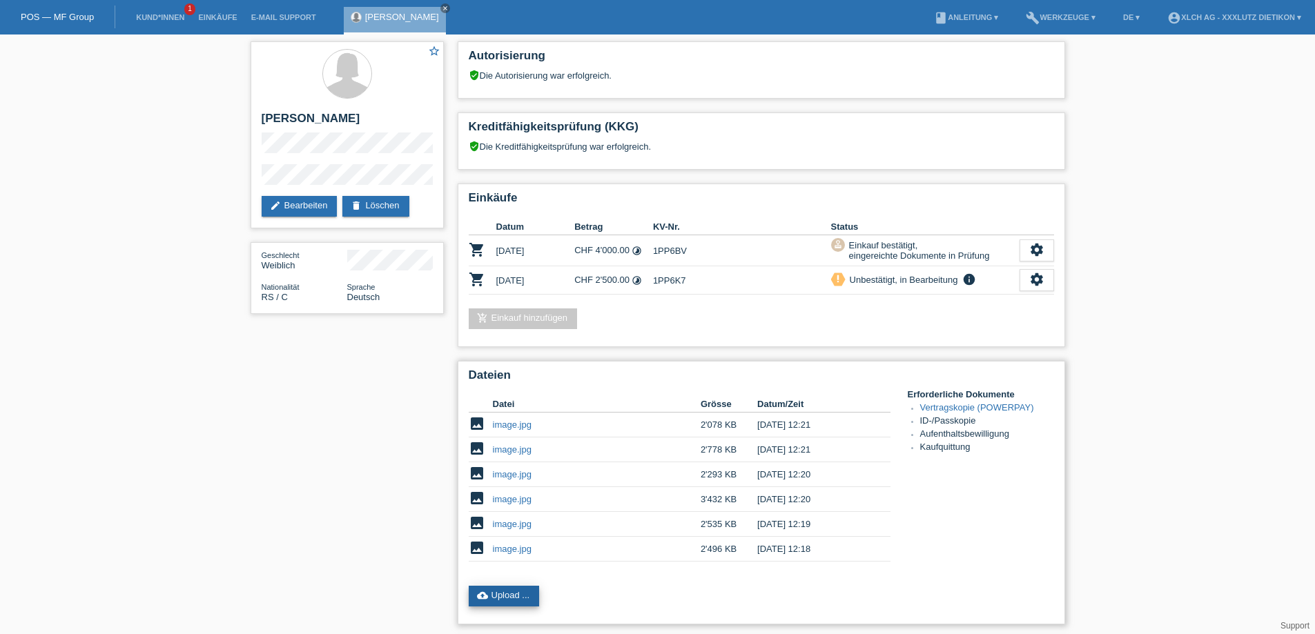
click at [501, 595] on link "cloud_upload Upload ..." at bounding box center [504, 596] width 71 height 21
